Goal: Information Seeking & Learning: Learn about a topic

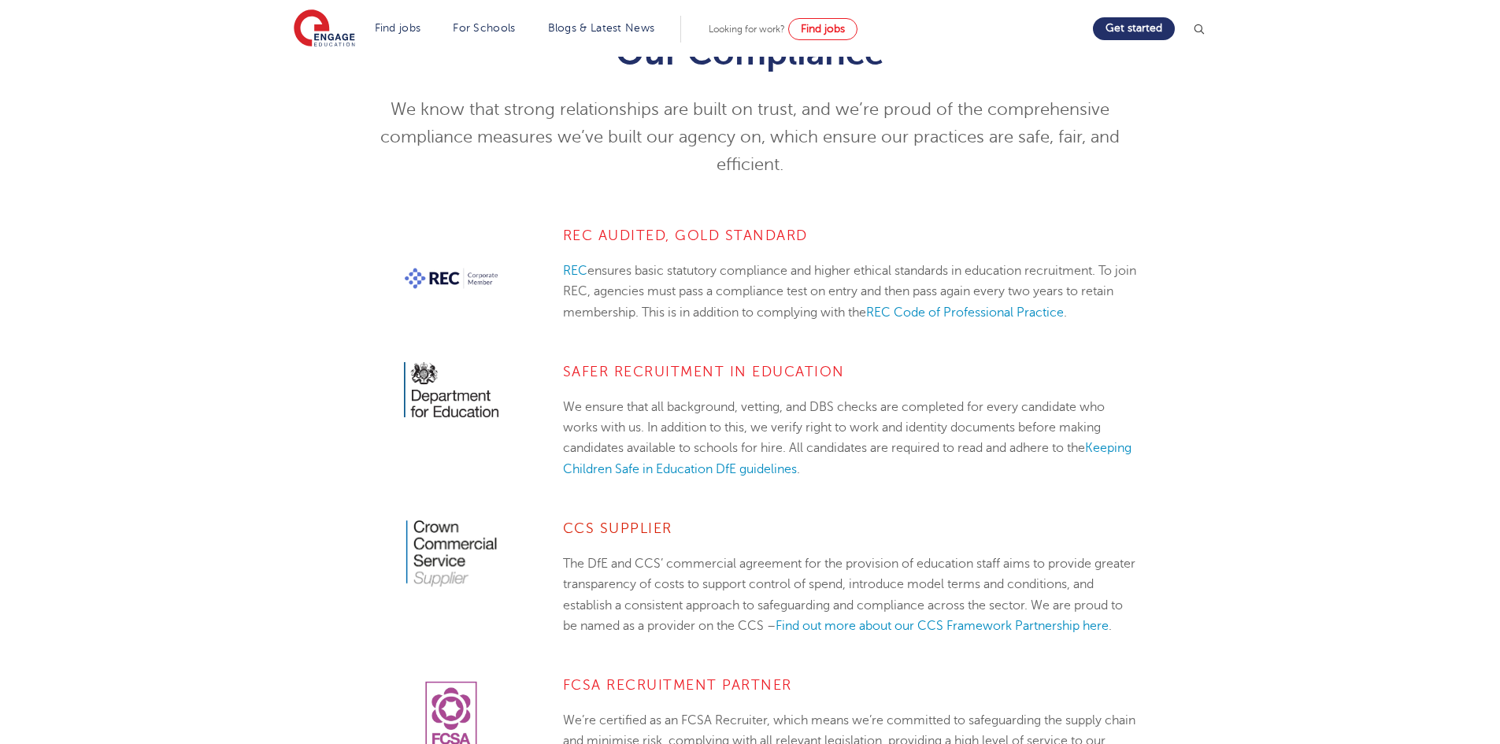
scroll to position [473, 0]
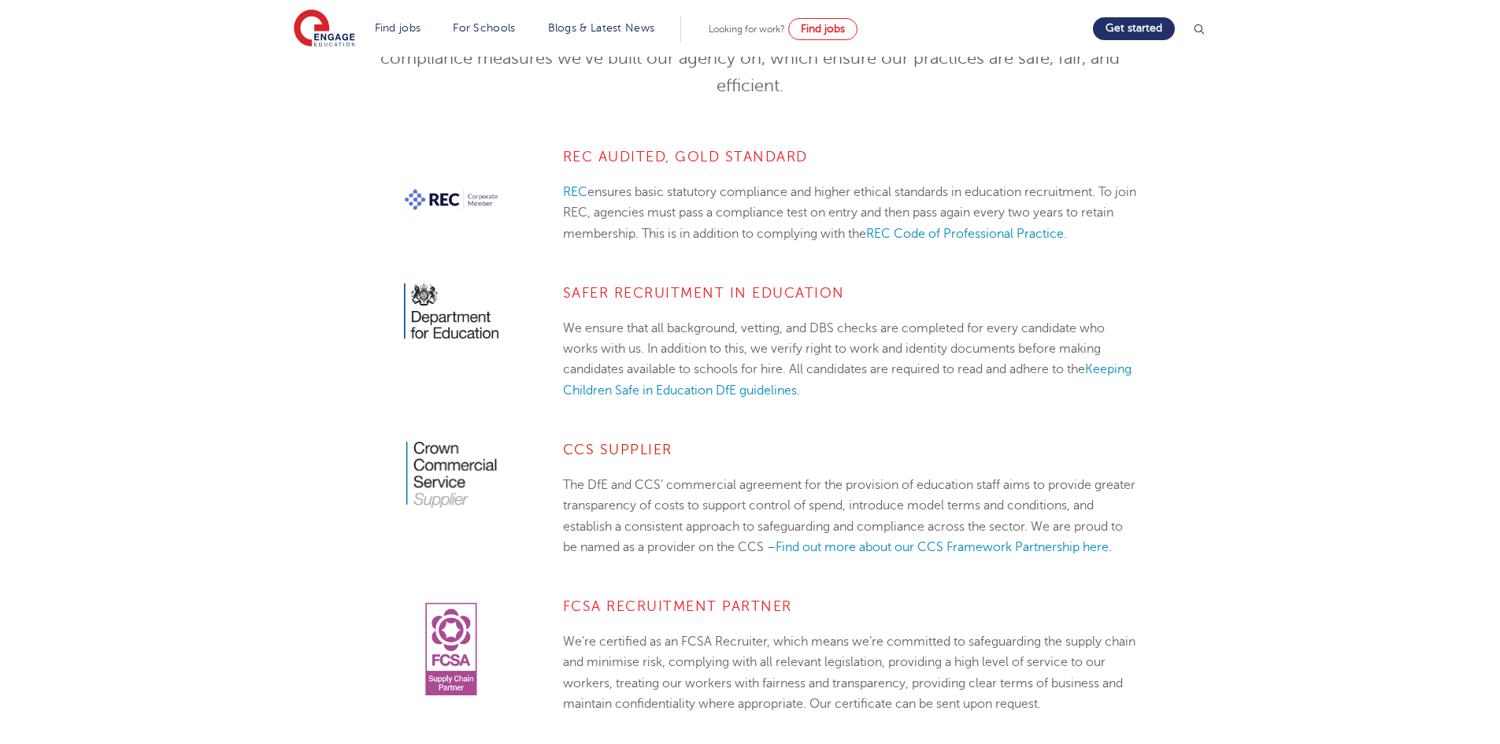
click at [817, 298] on h4 "Safer Recruitment in Education" at bounding box center [849, 293] width 573 height 19
click at [807, 298] on h4 "Safer Recruitment in Education" at bounding box center [849, 293] width 573 height 19
click at [805, 298] on h4 "Safer Recruitment in Education" at bounding box center [849, 293] width 573 height 19
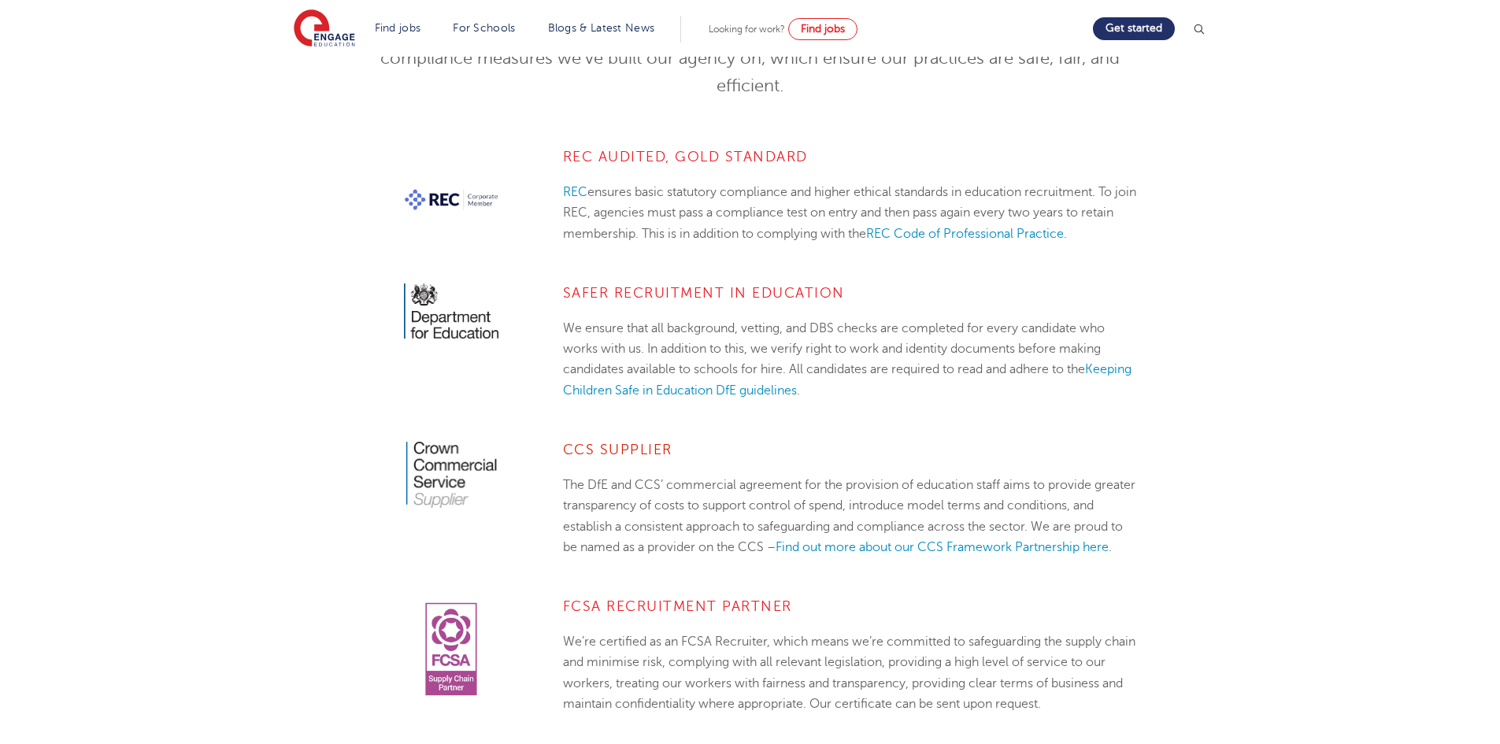
click at [578, 344] on p "We ensure that all background, vetting, and DBS checks are completed for every …" at bounding box center [849, 359] width 573 height 83
click at [674, 162] on h4 "REC Audited, Gold Standard" at bounding box center [849, 156] width 573 height 19
click at [671, 155] on h4 "REC Audited, Gold Standard" at bounding box center [849, 156] width 573 height 19
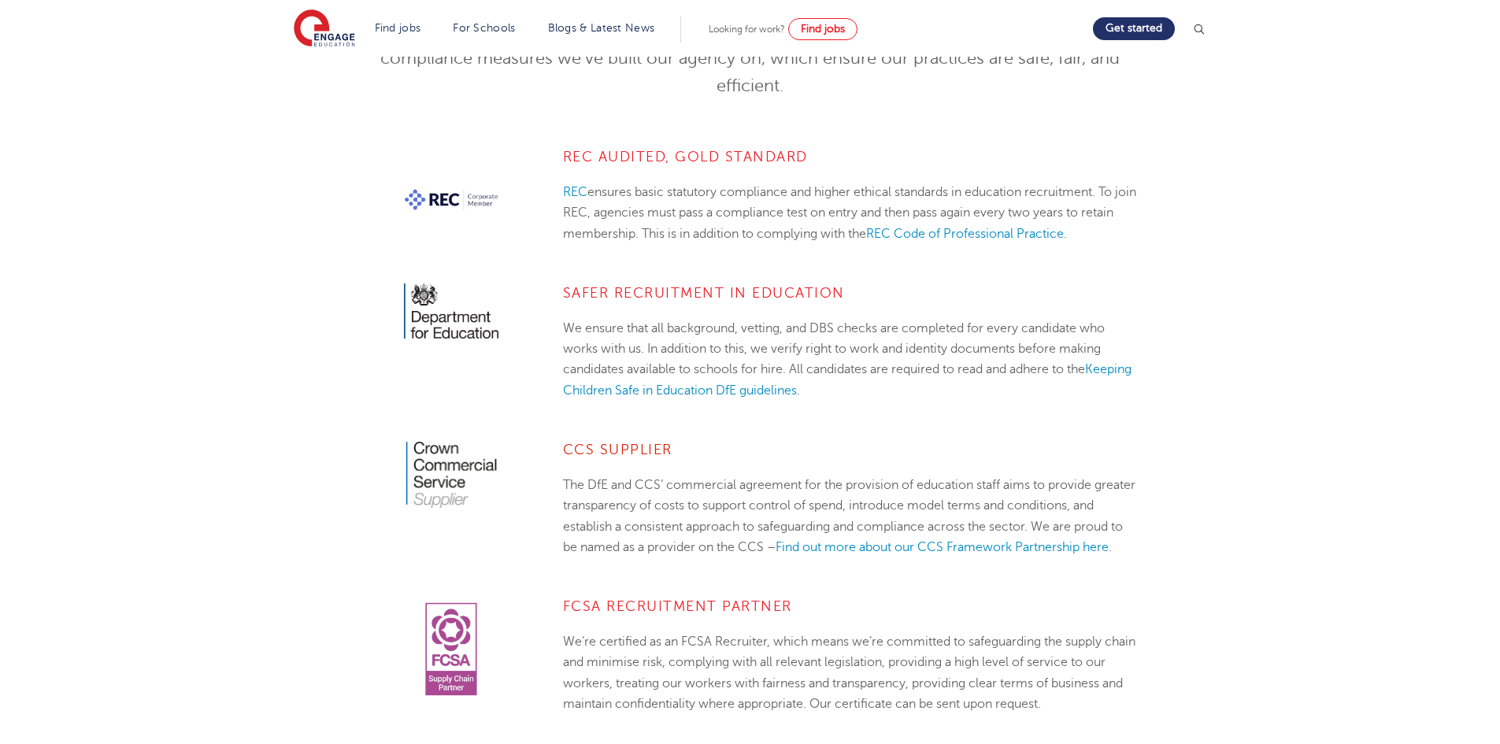
click at [713, 202] on p "REC ensures basic statutory compliance and higher ethical standards in educatio…" at bounding box center [849, 213] width 573 height 62
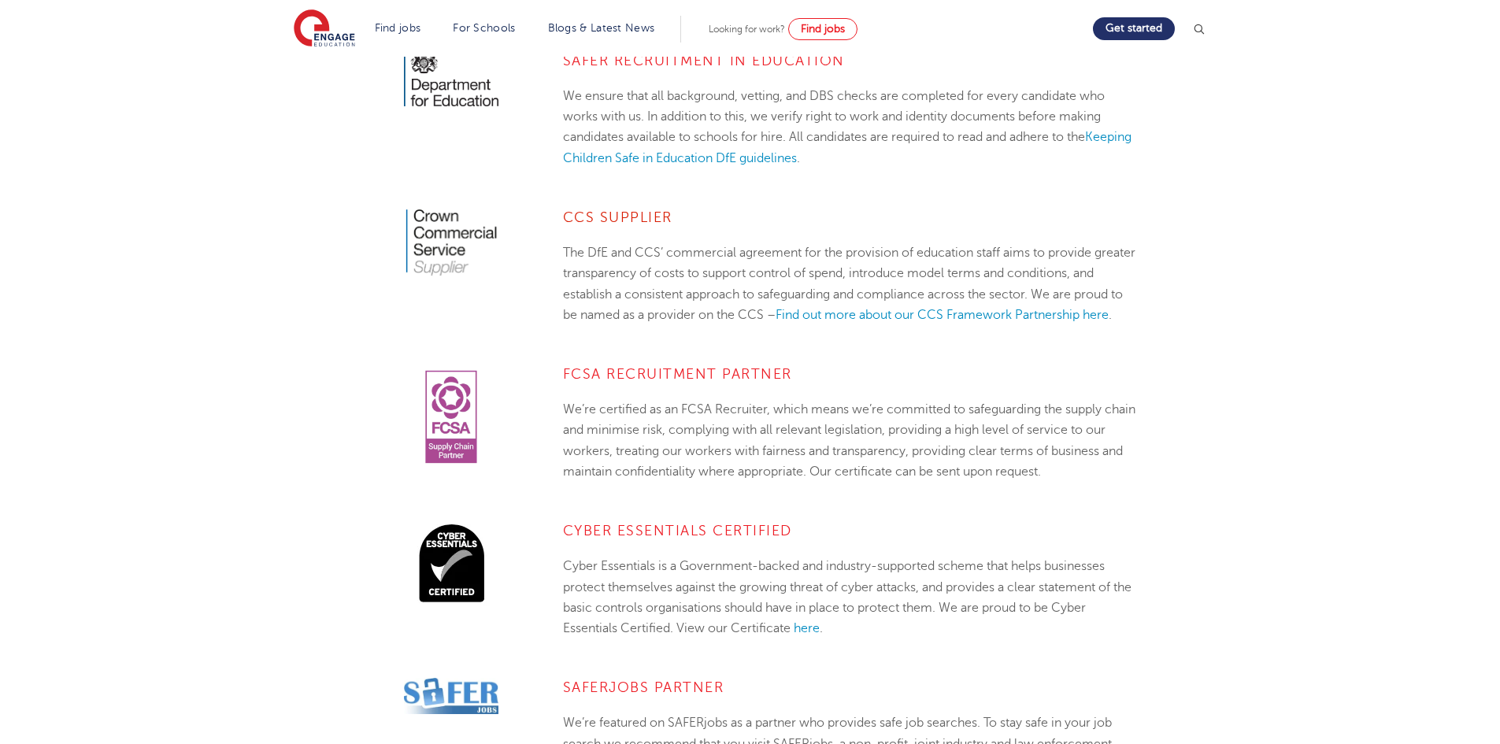
scroll to position [709, 0]
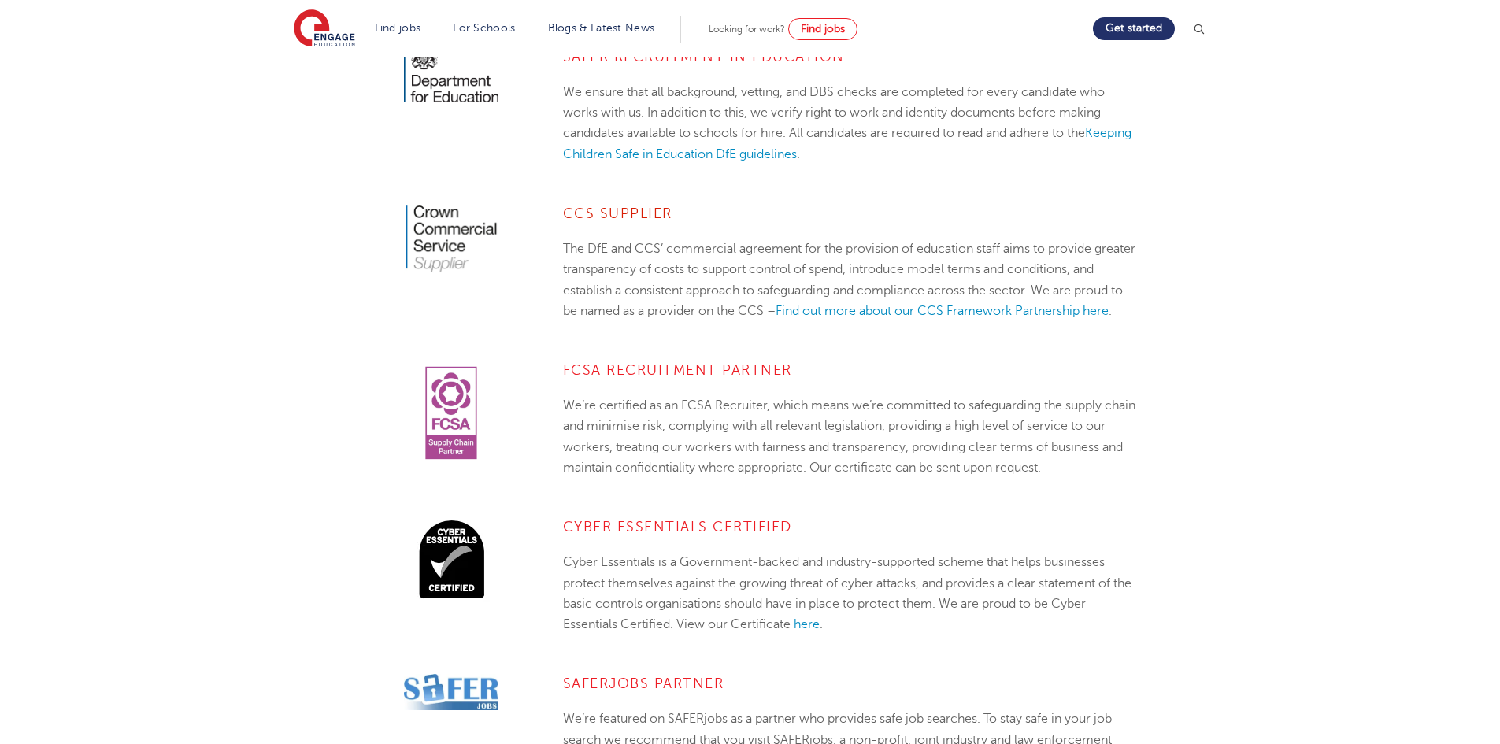
click at [568, 410] on div "FCSA Recruitment Partner We’re certified as an FCSA Recruiter, which means we’r…" at bounding box center [849, 427] width 597 height 133
click at [551, 538] on div "CYBER ESSENTIALS CERTIFIED Cyber Essentials is a Government-backed and industry…" at bounding box center [849, 583] width 597 height 133
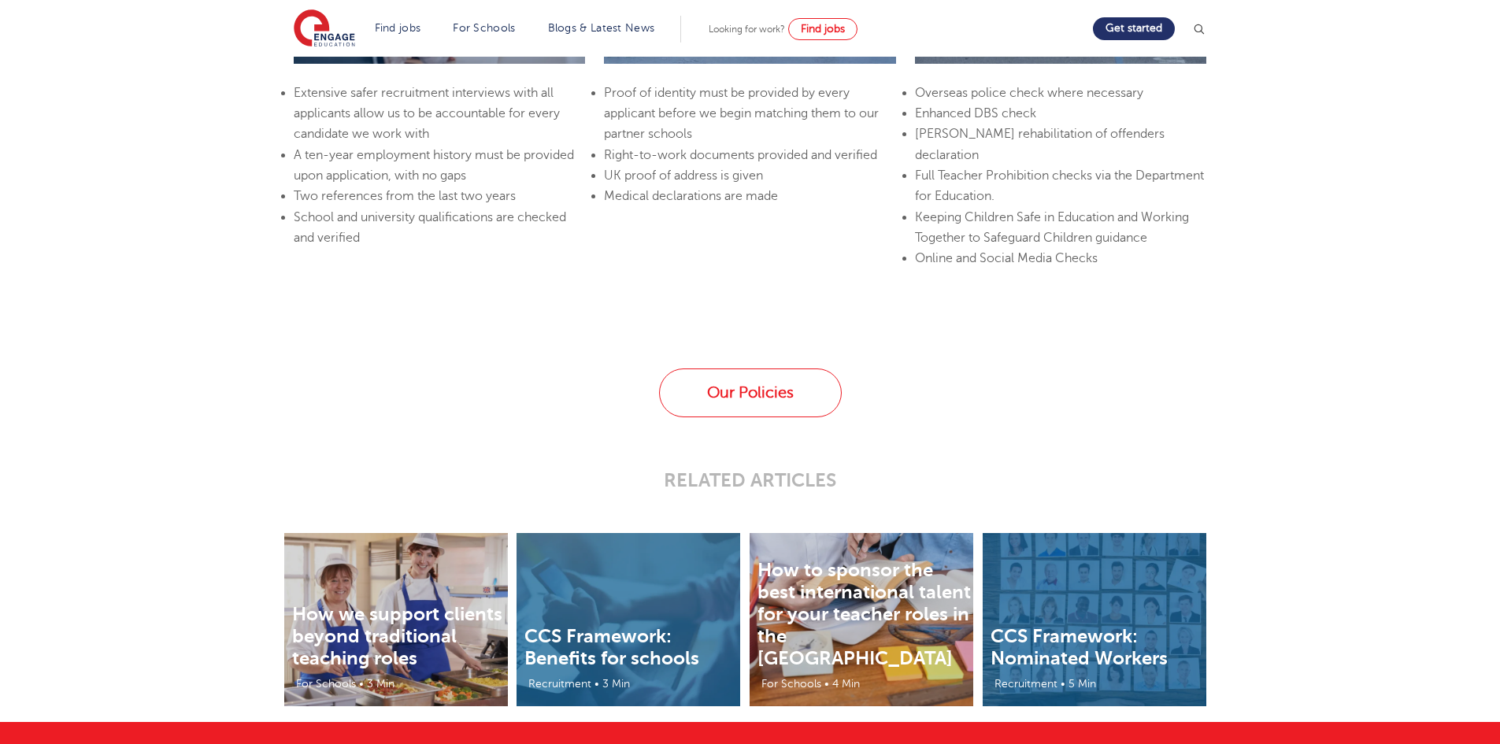
scroll to position [2678, 0]
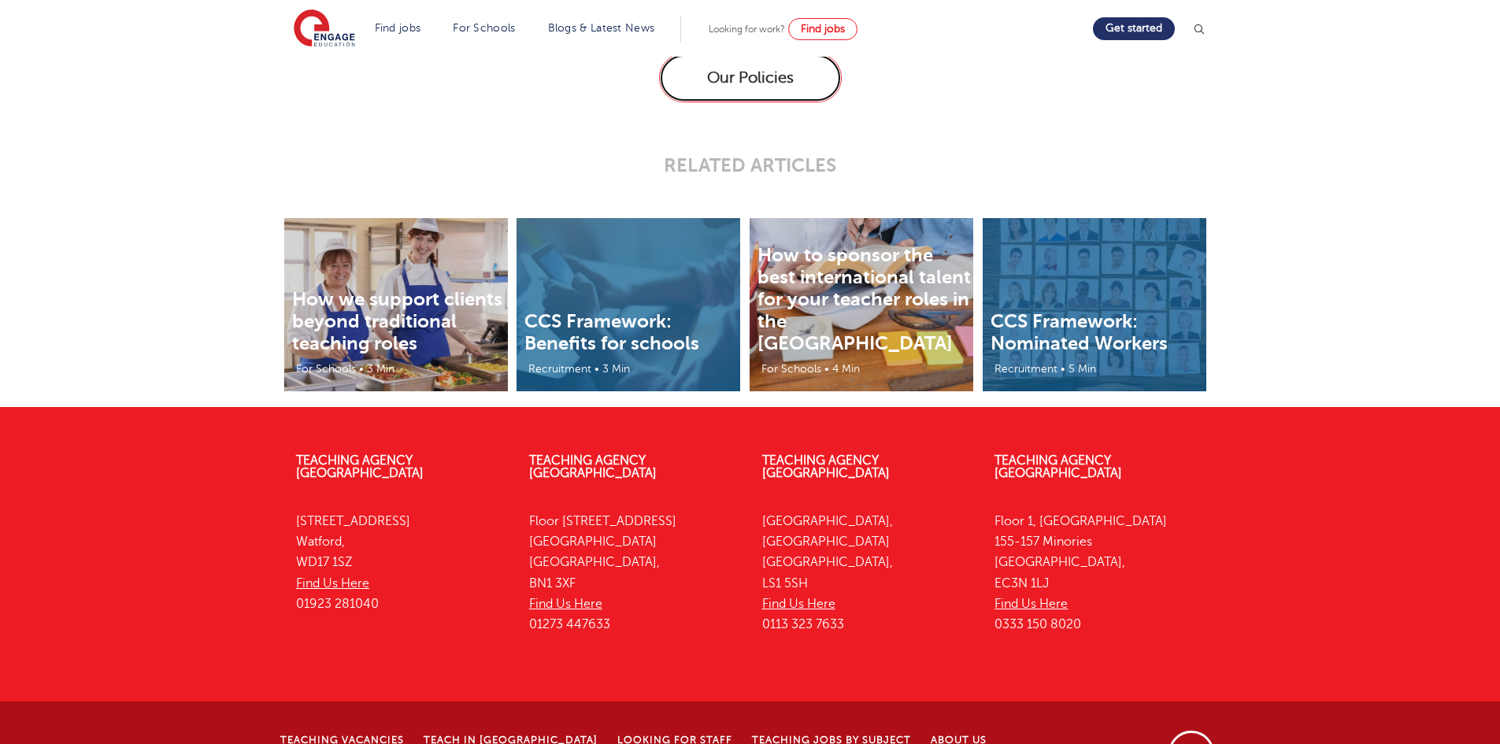
click at [744, 102] on link "Our Policies" at bounding box center [750, 78] width 183 height 49
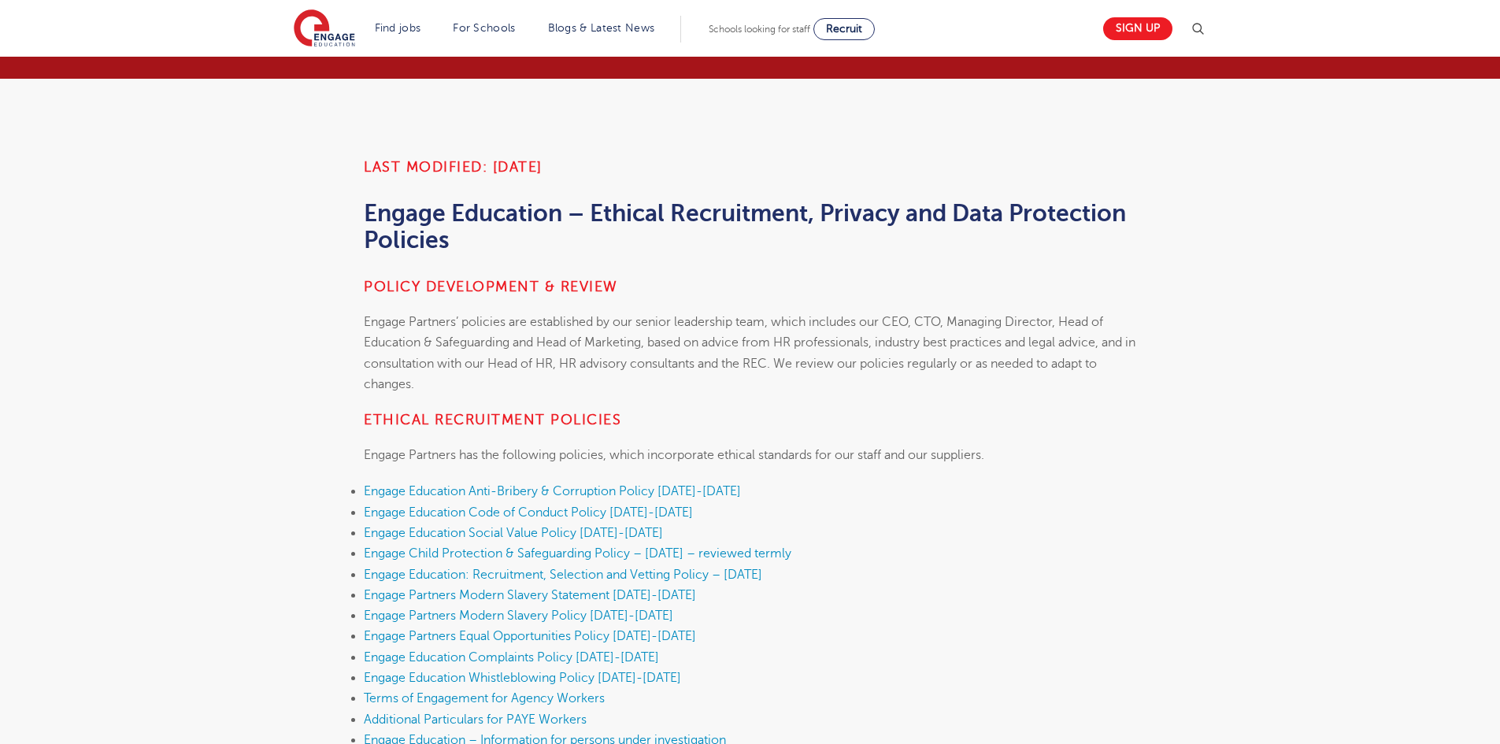
scroll to position [315, 0]
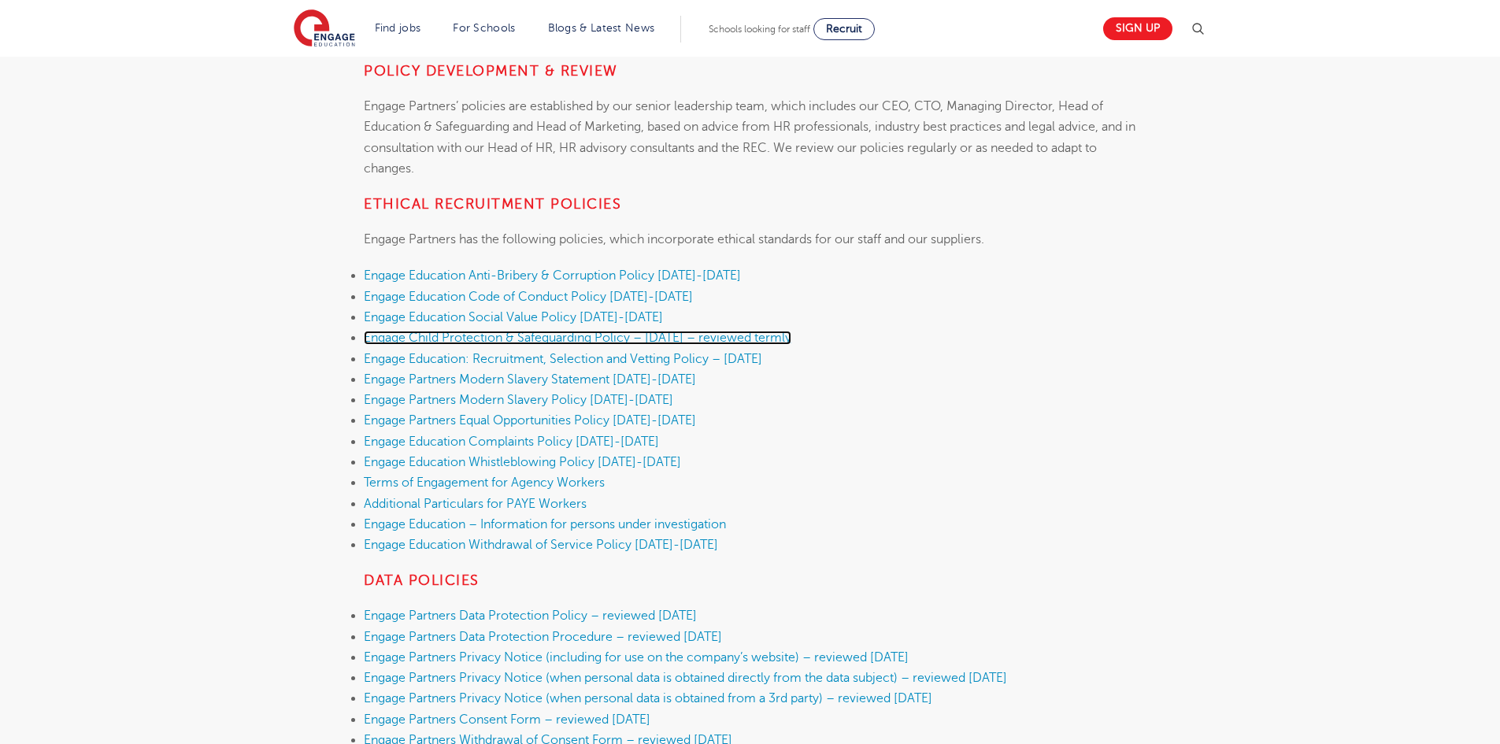
click at [560, 339] on link "Engage Child Protection & Safeguarding Policy – [DATE] – reviewed termly" at bounding box center [578, 338] width 428 height 14
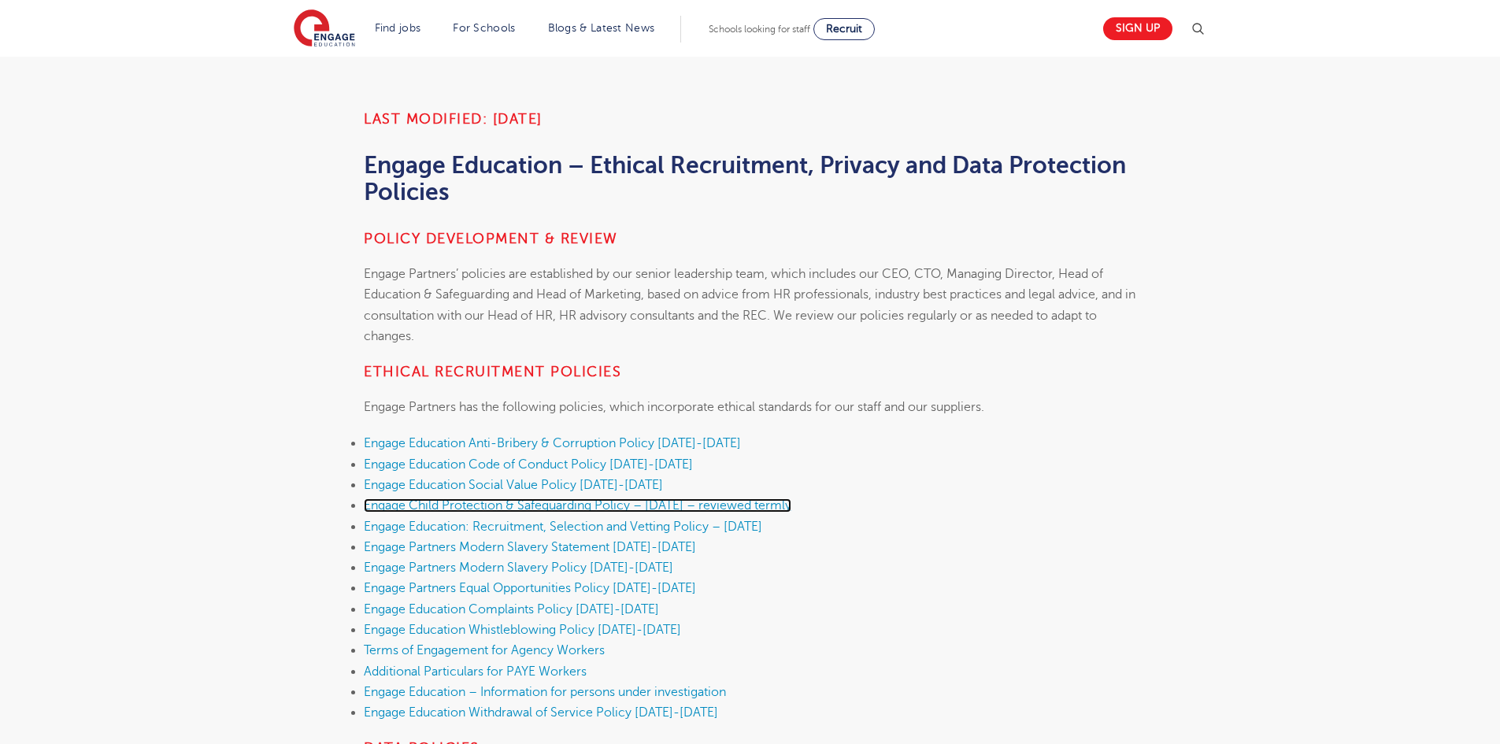
scroll to position [0, 0]
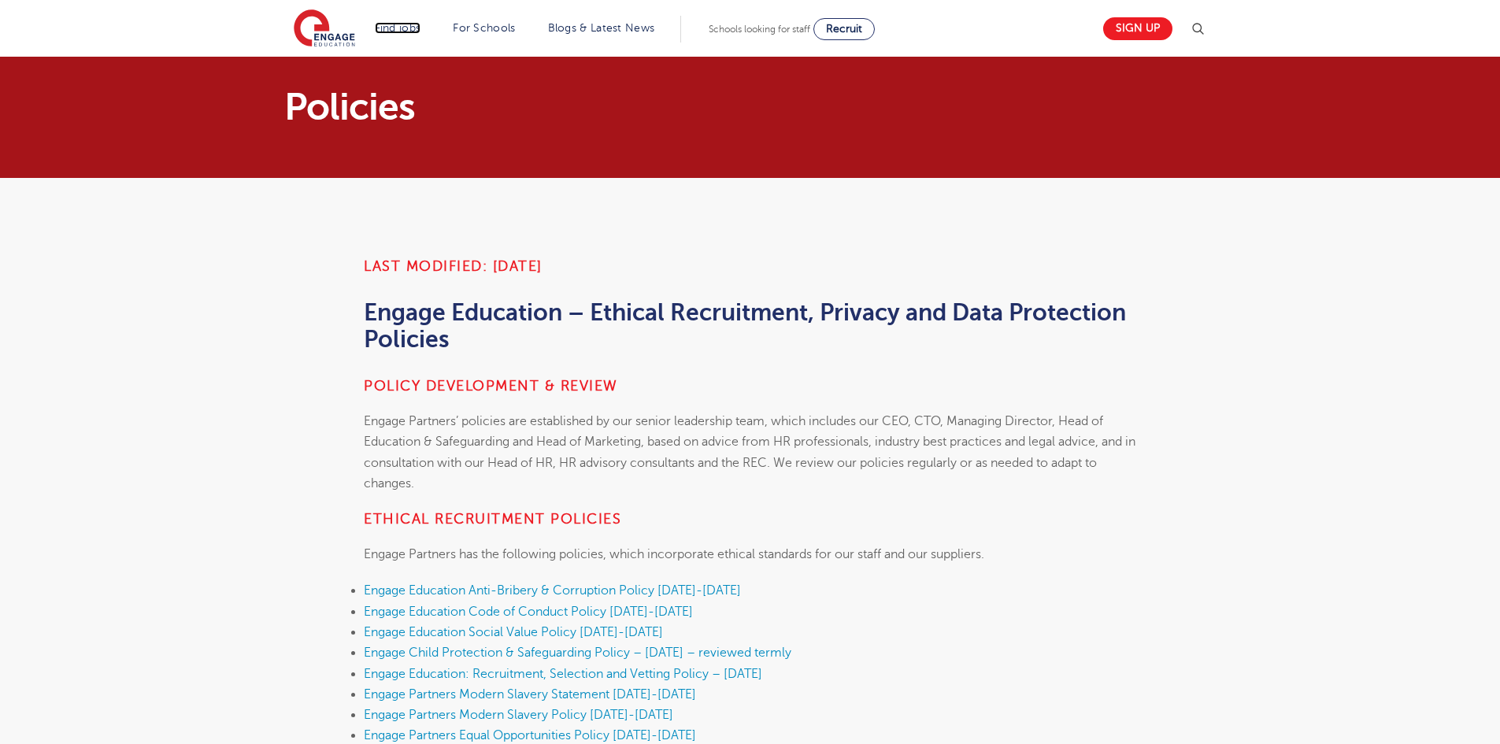
click at [411, 22] on link "Find jobs" at bounding box center [398, 28] width 46 height 12
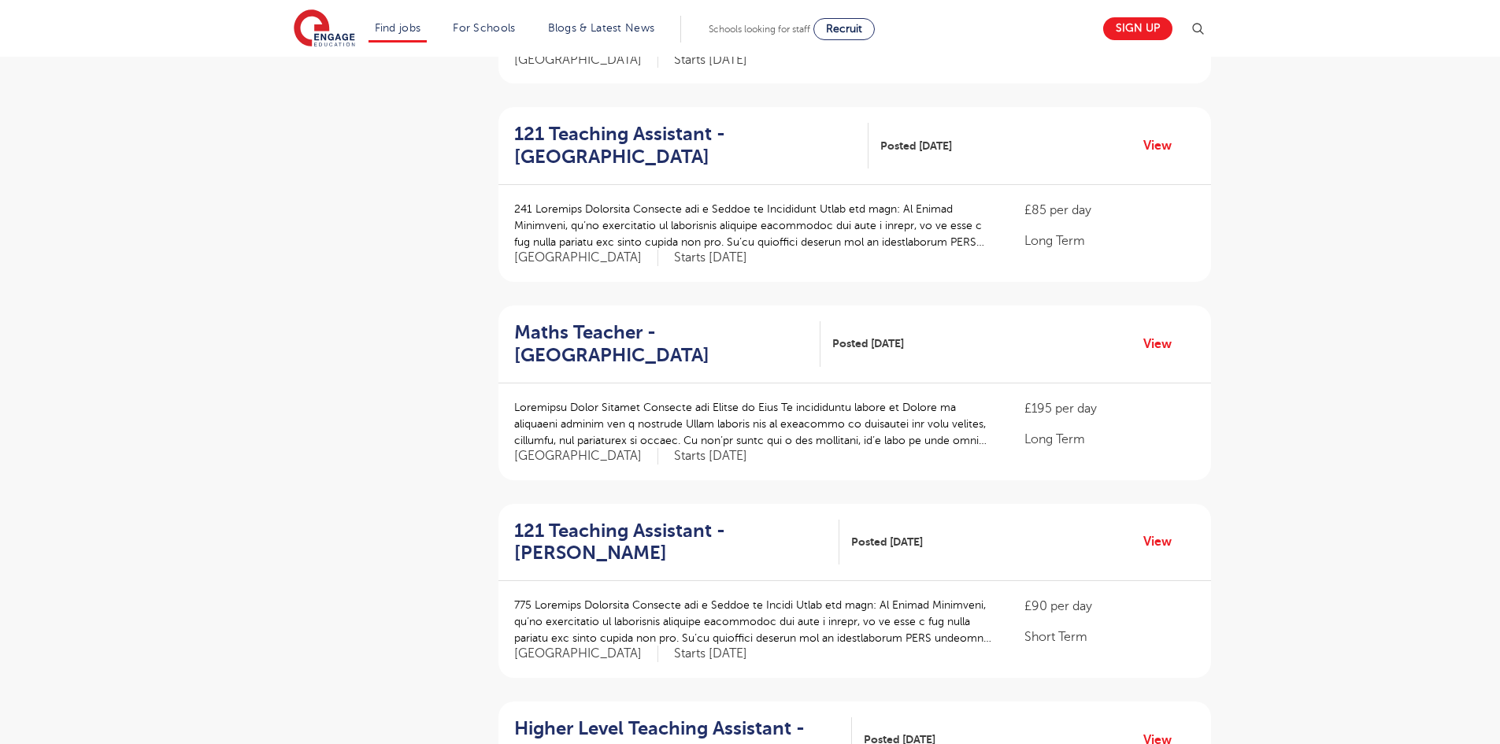
scroll to position [1103, 0]
